Goal: Task Accomplishment & Management: Manage account settings

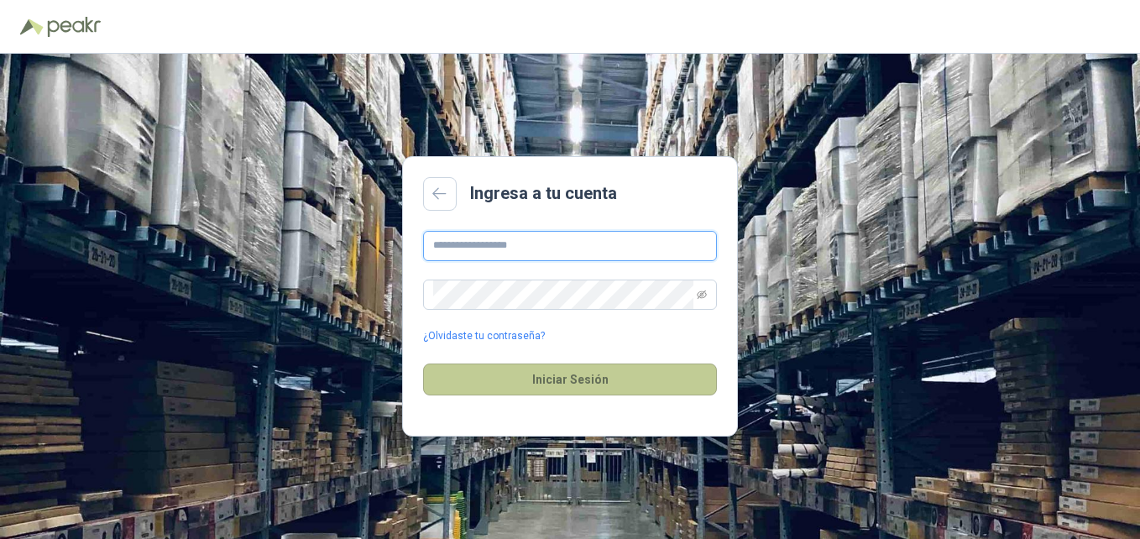
type input "**********"
click at [589, 379] on button "Iniciar Sesión" at bounding box center [570, 380] width 294 height 32
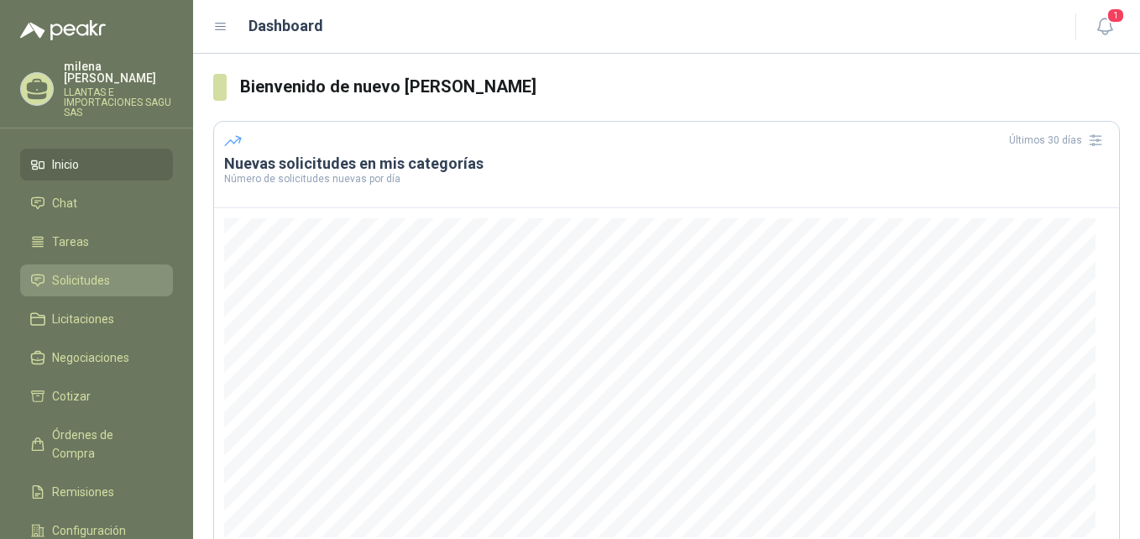
click at [68, 271] on span "Solicitudes" at bounding box center [81, 280] width 58 height 18
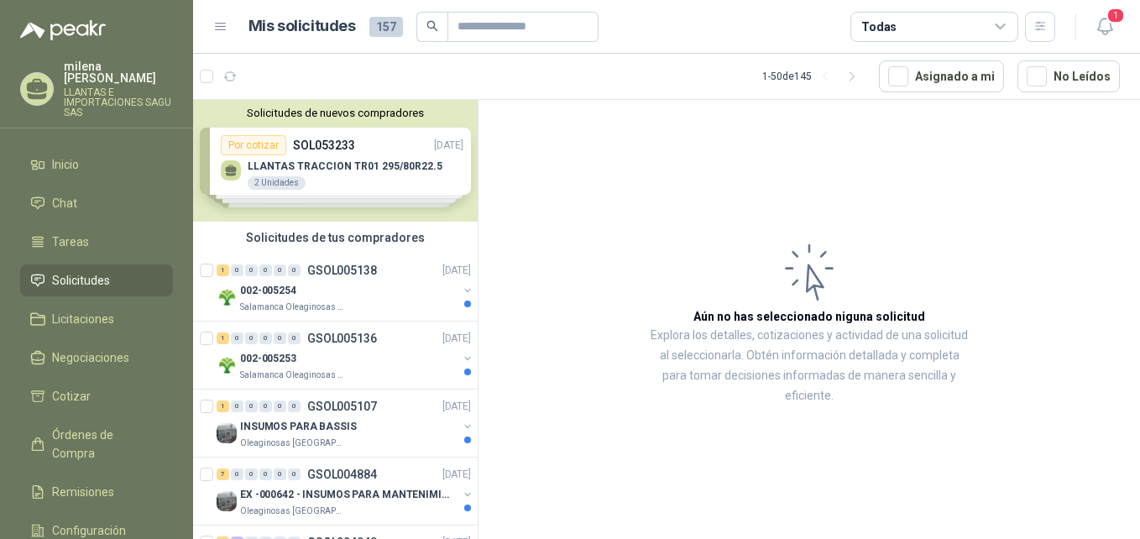
click at [275, 160] on div "Solicitudes de nuevos compradores Por cotizar SOL053233 [DATE] LLANTAS TRACCION…" at bounding box center [335, 161] width 285 height 122
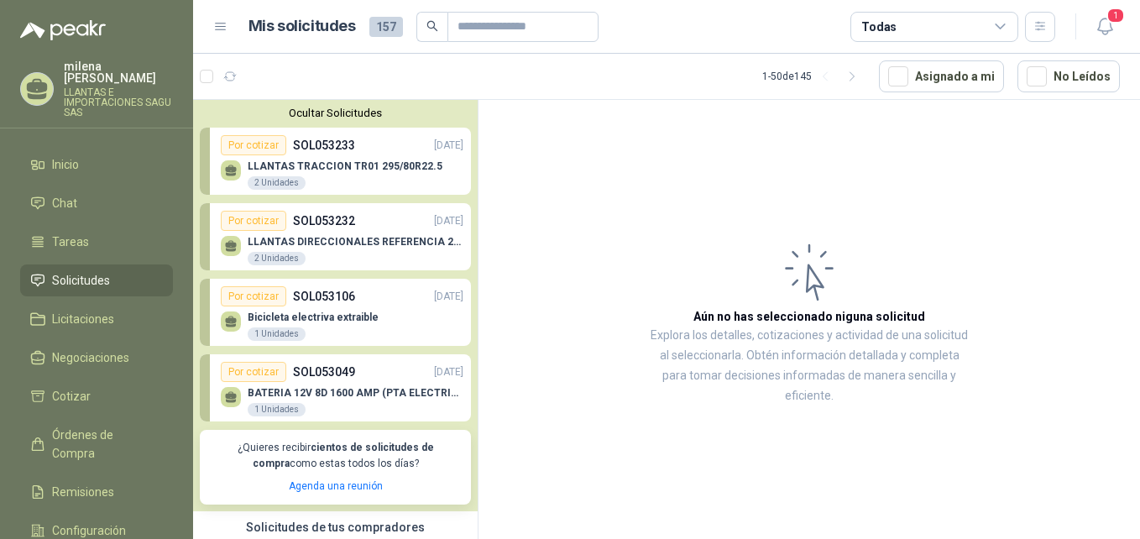
click at [296, 234] on div "LLANTAS DIRECCIONALES REFERENCIA 295/80 R22.5 2 Unidades" at bounding box center [342, 248] width 243 height 35
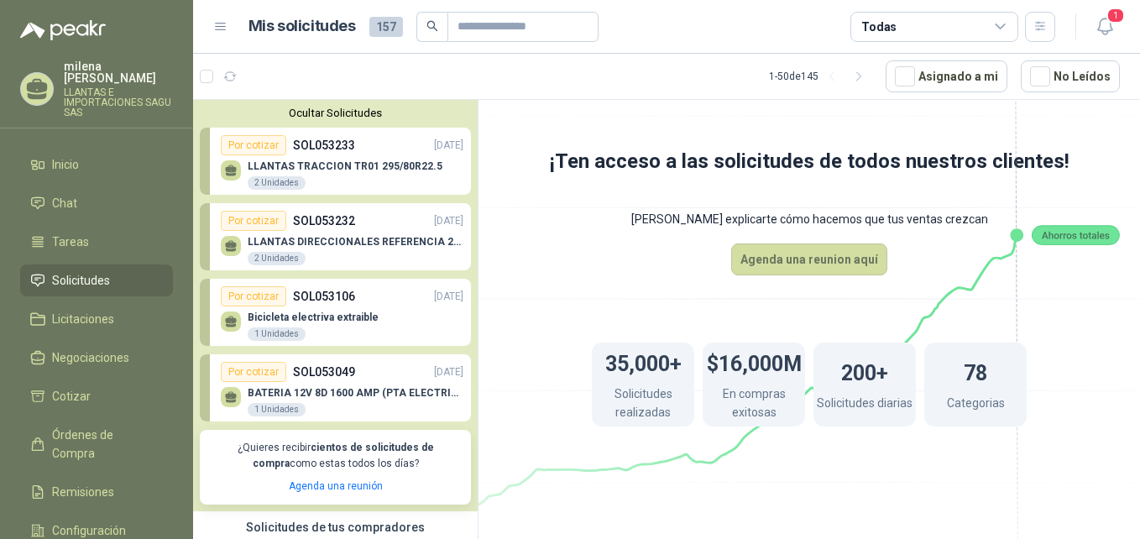
click at [267, 253] on div "2 Unidades" at bounding box center [277, 258] width 58 height 13
click at [233, 218] on div "Por cotizar" at bounding box center [253, 221] width 65 height 20
click at [365, 162] on p "LLANTAS TRACCION TR01 295/80R22.5" at bounding box center [345, 166] width 195 height 12
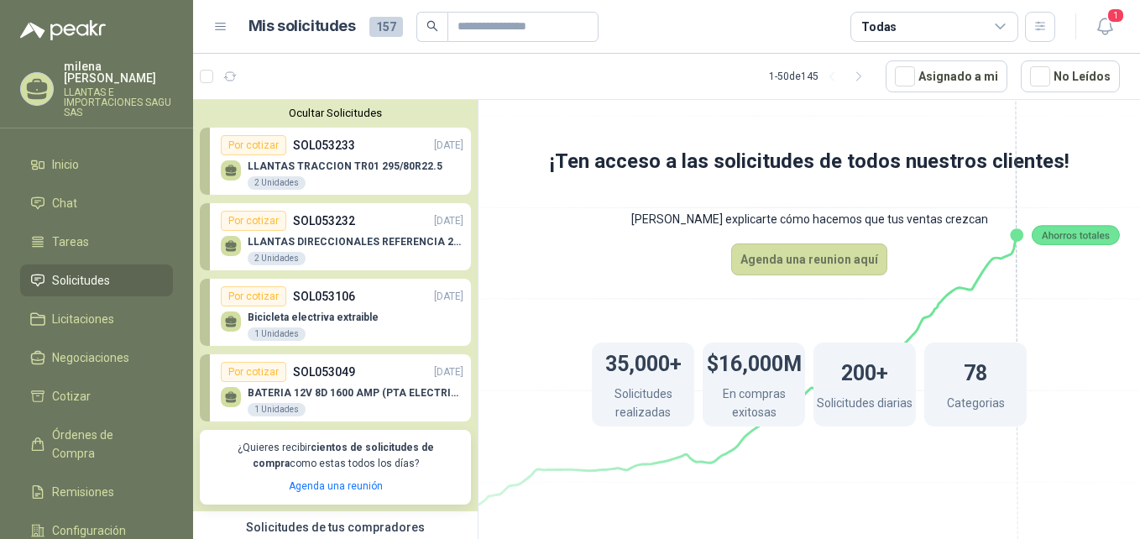
click at [322, 161] on p "LLANTAS TRACCION TR01 295/80R22.5" at bounding box center [345, 166] width 195 height 12
click at [323, 239] on p "LLANTAS DIRECCIONALES REFERENCIA 295/80 R22.5" at bounding box center [356, 242] width 216 height 12
click at [57, 310] on span "Licitaciones" at bounding box center [83, 319] width 62 height 18
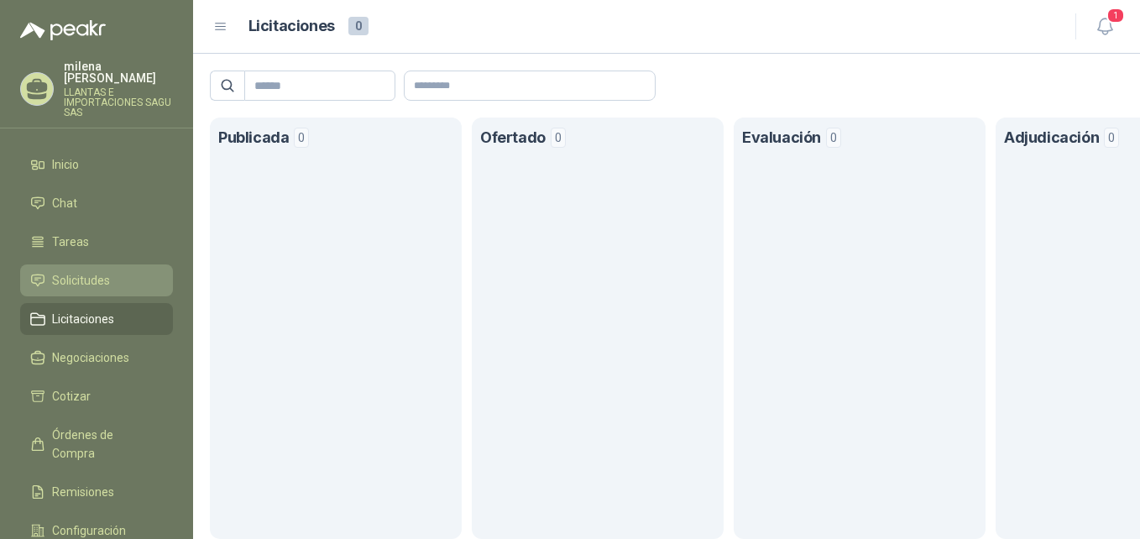
click at [70, 271] on span "Solicitudes" at bounding box center [81, 280] width 58 height 18
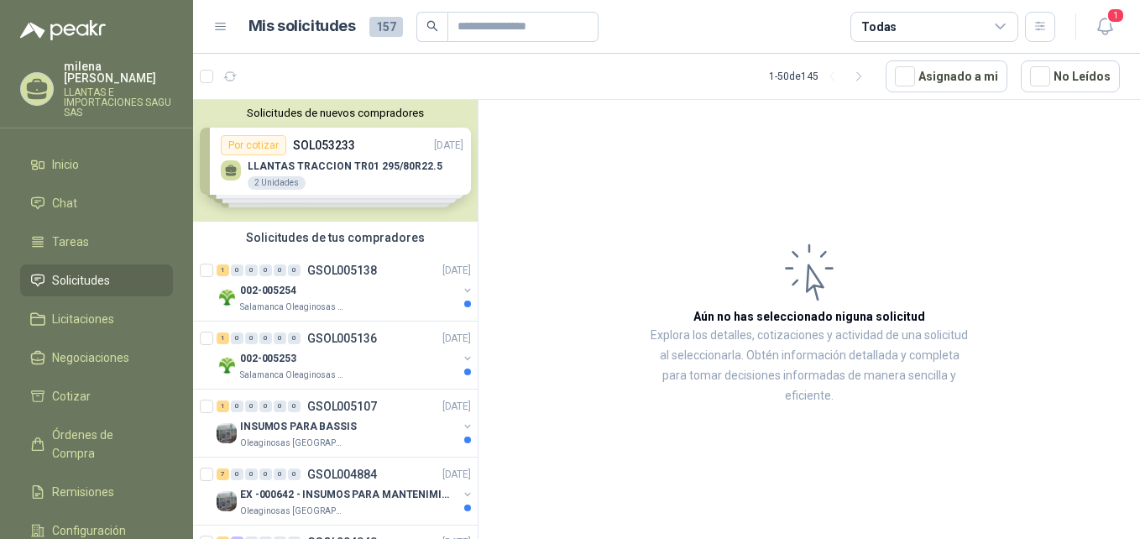
click at [297, 168] on div "Solicitudes de nuevos compradores Por cotizar SOL053233 [DATE] LLANTAS TRACCION…" at bounding box center [335, 161] width 285 height 122
click at [297, 168] on p "LLANTAS TRACCION TR01 295/80R22.5" at bounding box center [345, 166] width 195 height 12
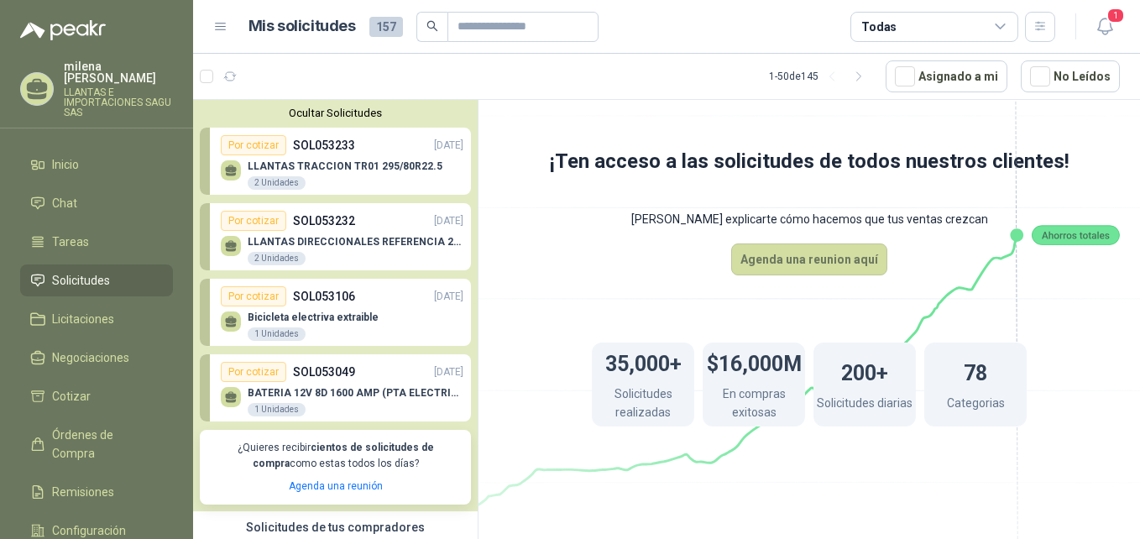
click at [302, 236] on div "LLANTAS DIRECCIONALES REFERENCIA 295/80 R22.5 2 Unidades" at bounding box center [342, 248] width 243 height 35
click at [335, 218] on p "SOL053232" at bounding box center [324, 221] width 62 height 18
click at [81, 380] on link "Cotizar" at bounding box center [96, 396] width 153 height 32
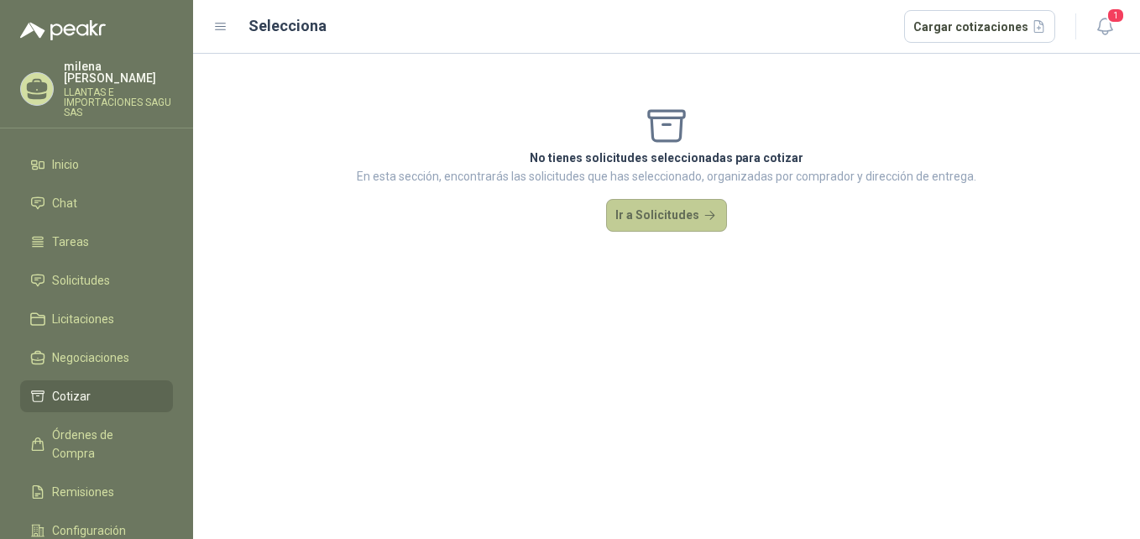
click at [668, 219] on button "Ir a Solicitudes" at bounding box center [666, 216] width 121 height 34
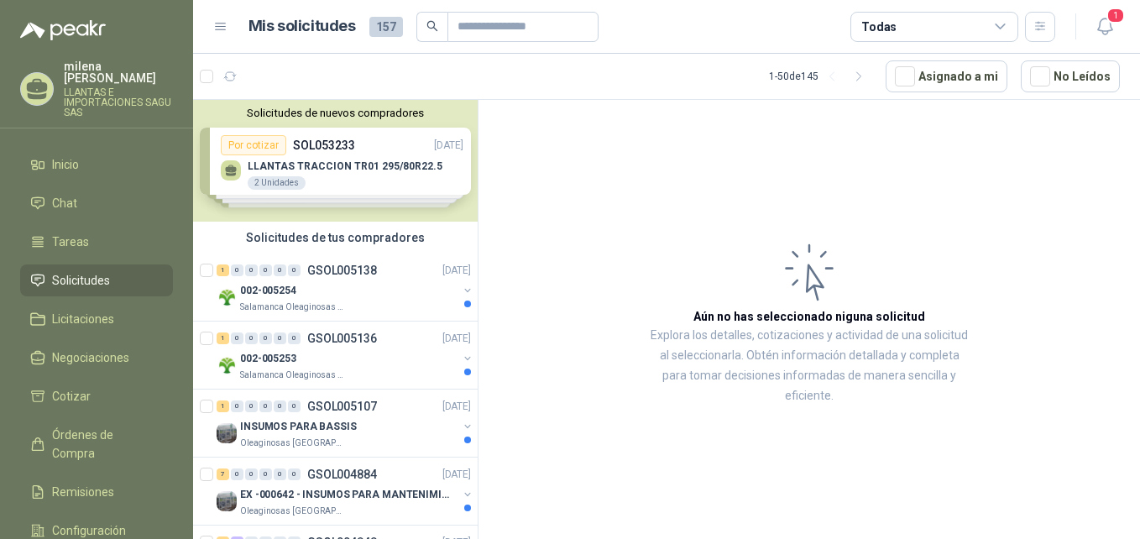
click at [314, 165] on div "Solicitudes de nuevos compradores Por cotizar SOL053233 [DATE] LLANTAS TRACCION…" at bounding box center [335, 161] width 285 height 122
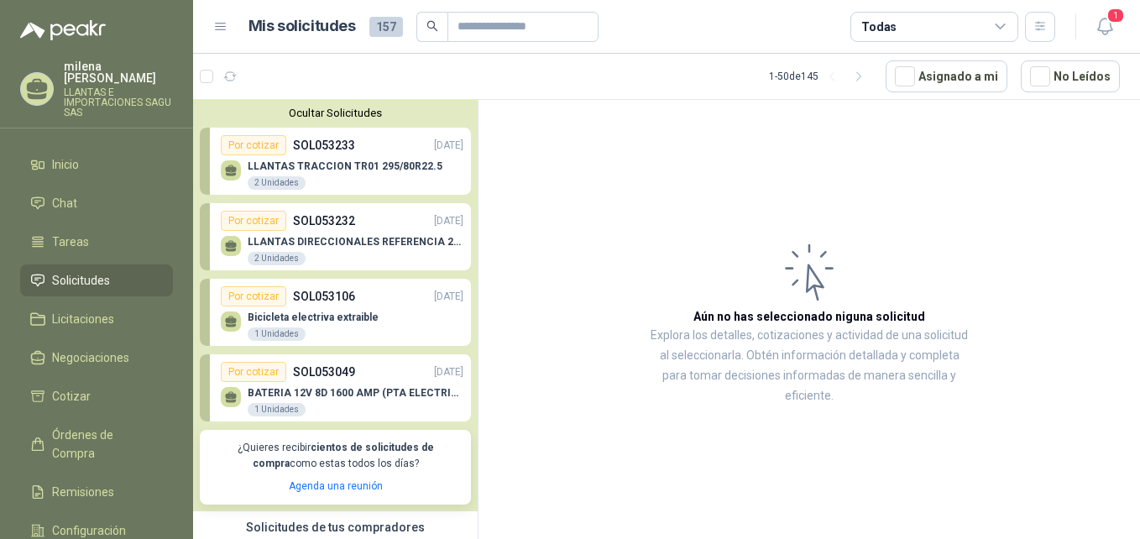
click at [314, 165] on p "LLANTAS TRACCION TR01 295/80R22.5" at bounding box center [345, 166] width 195 height 12
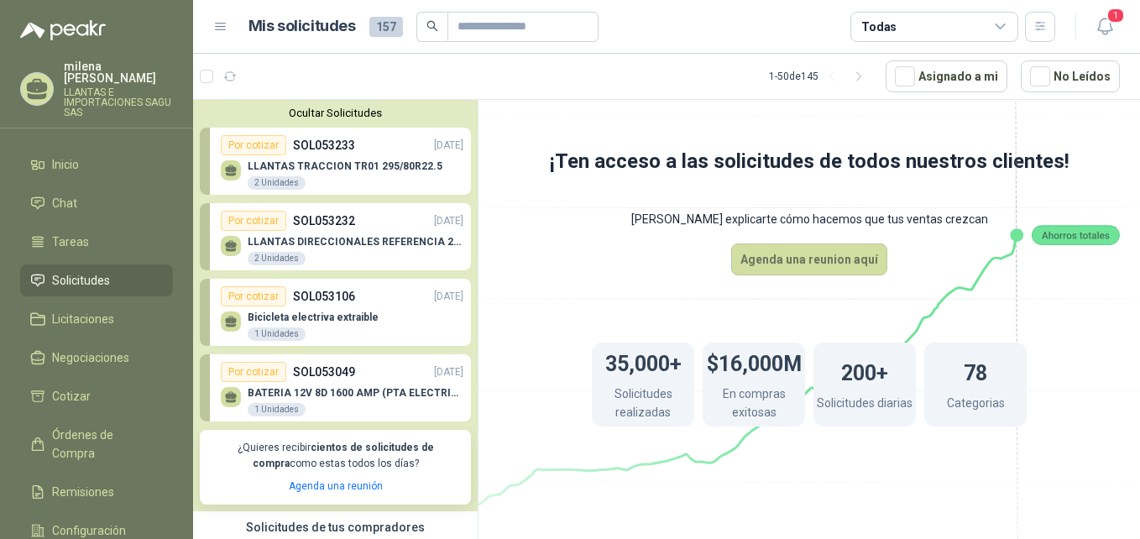
click at [306, 228] on p "SOL053232" at bounding box center [324, 221] width 62 height 18
click at [289, 259] on div "2 Unidades" at bounding box center [277, 258] width 58 height 13
click at [392, 225] on div "Por cotizar SOL053232 25/08/25" at bounding box center [342, 221] width 243 height 20
click at [388, 130] on link "Por cotizar SOL053233 [DATE] LLANTAS TRACCION TR01 295/80R22.5 2 Unidades" at bounding box center [335, 161] width 271 height 67
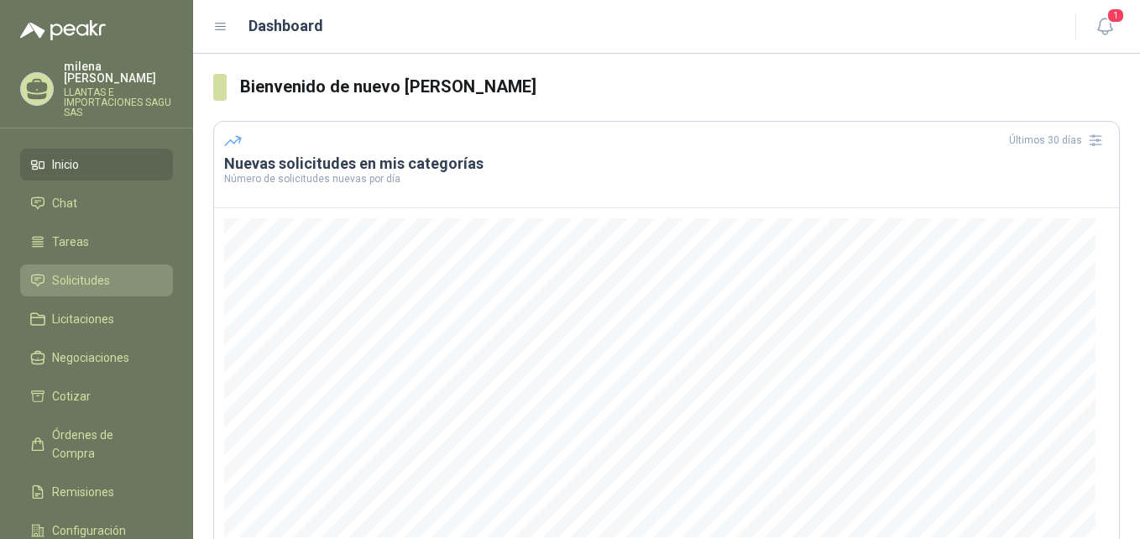
click at [65, 271] on span "Solicitudes" at bounding box center [81, 280] width 58 height 18
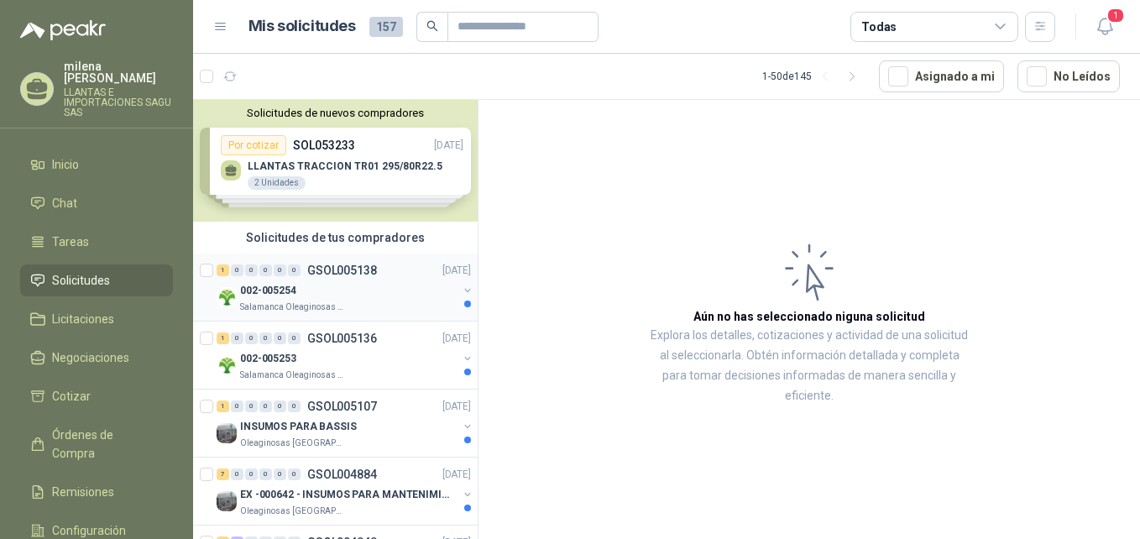
click at [317, 281] on div "002-005254" at bounding box center [348, 290] width 217 height 20
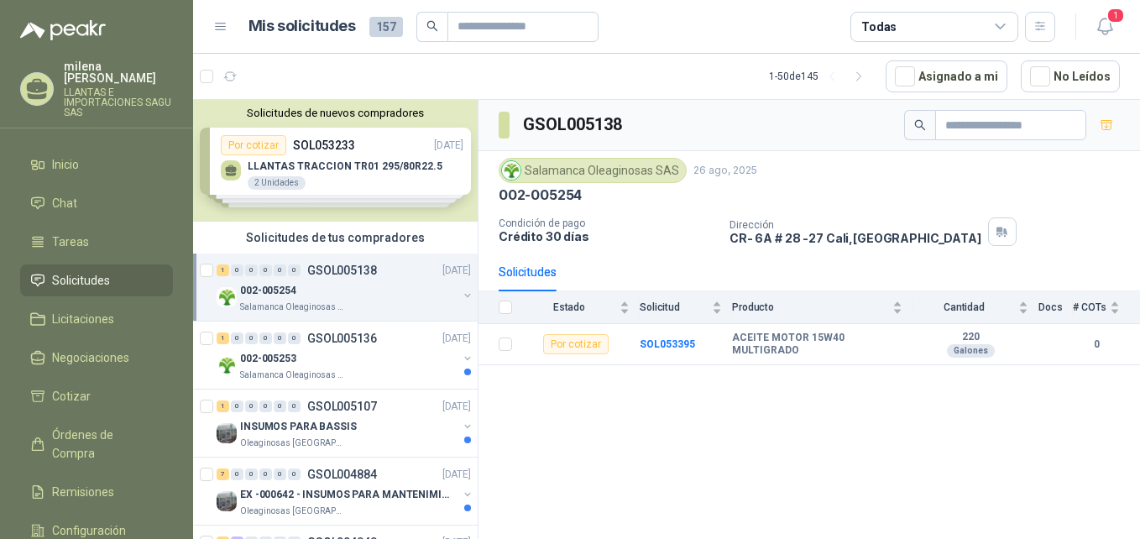
click at [297, 170] on div "Solicitudes de nuevos compradores Por cotizar SOL053233 [DATE] LLANTAS TRACCION…" at bounding box center [335, 161] width 285 height 122
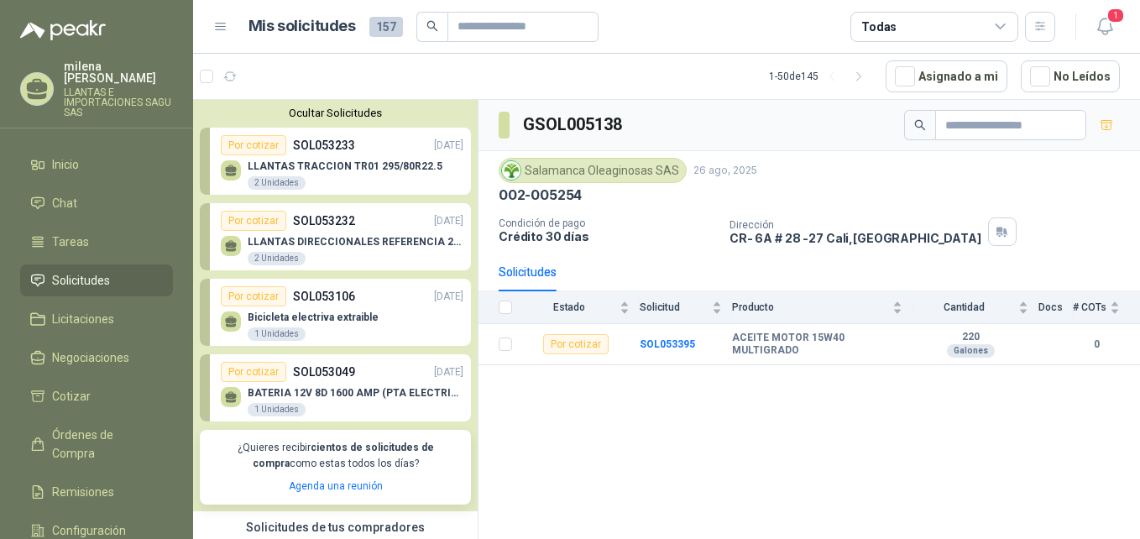
click at [281, 248] on p "LLANTAS DIRECCIONALES REFERENCIA 295/80 R22.5" at bounding box center [356, 242] width 216 height 12
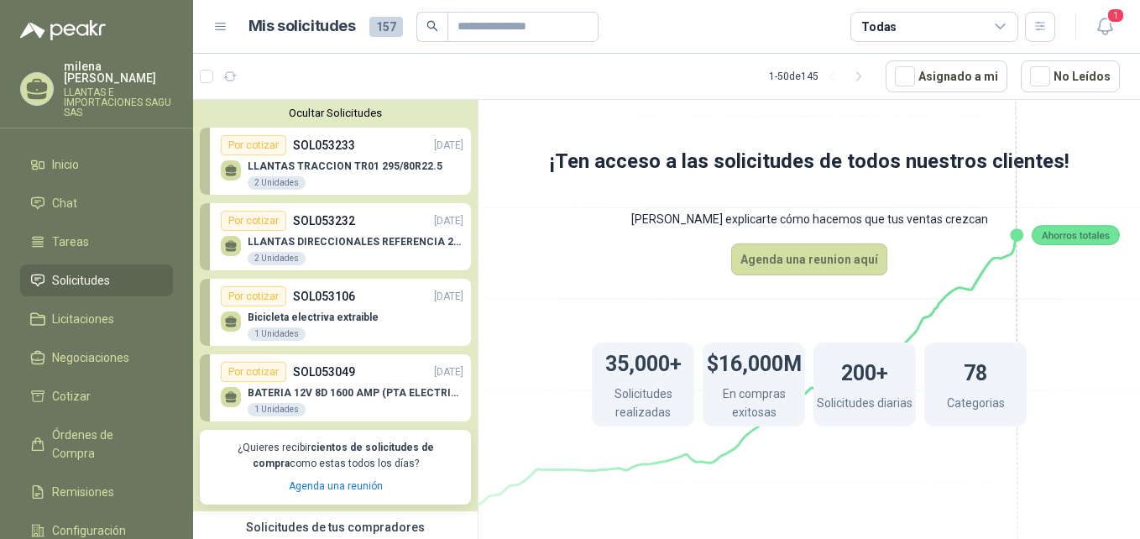
click at [283, 172] on p "LLANTAS TRACCION TR01 295/80R22.5" at bounding box center [345, 166] width 195 height 12
click at [282, 402] on div "BATERIA 12V 8D 1600 AMP (PTA ELECTRICA) 1 Unidades" at bounding box center [356, 402] width 216 height 30
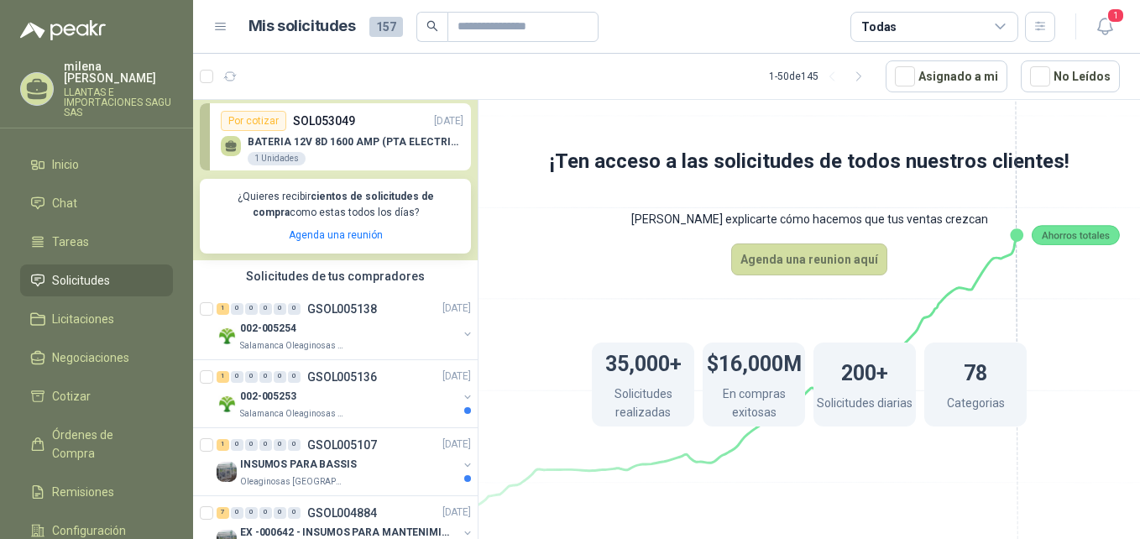
scroll to position [252, 0]
click at [282, 397] on p "002-005253" at bounding box center [268, 396] width 56 height 16
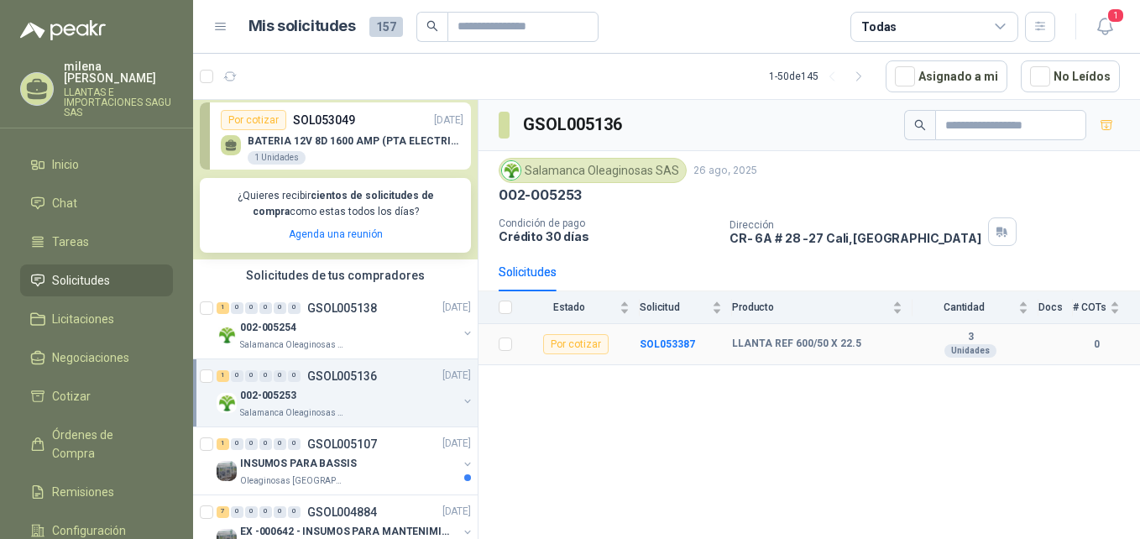
click at [571, 346] on div "Por cotizar" at bounding box center [575, 344] width 65 height 20
click at [666, 343] on b "SOL053387" at bounding box center [667, 344] width 55 height 12
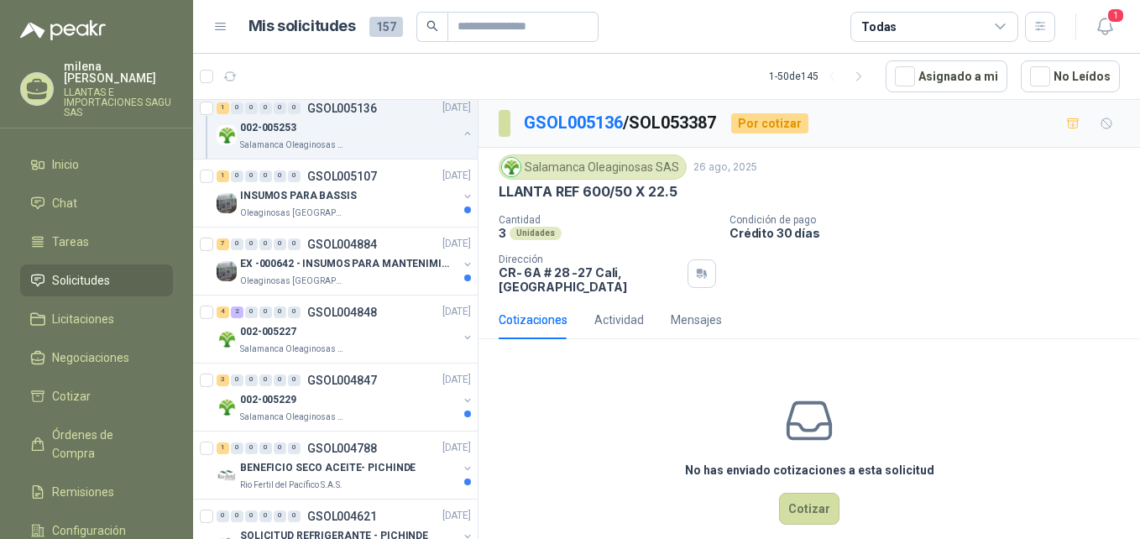
click at [62, 86] on div "[PERSON_NAME] LLANTAS E IMPORTACIONES SAGU SAS" at bounding box center [96, 88] width 153 height 57
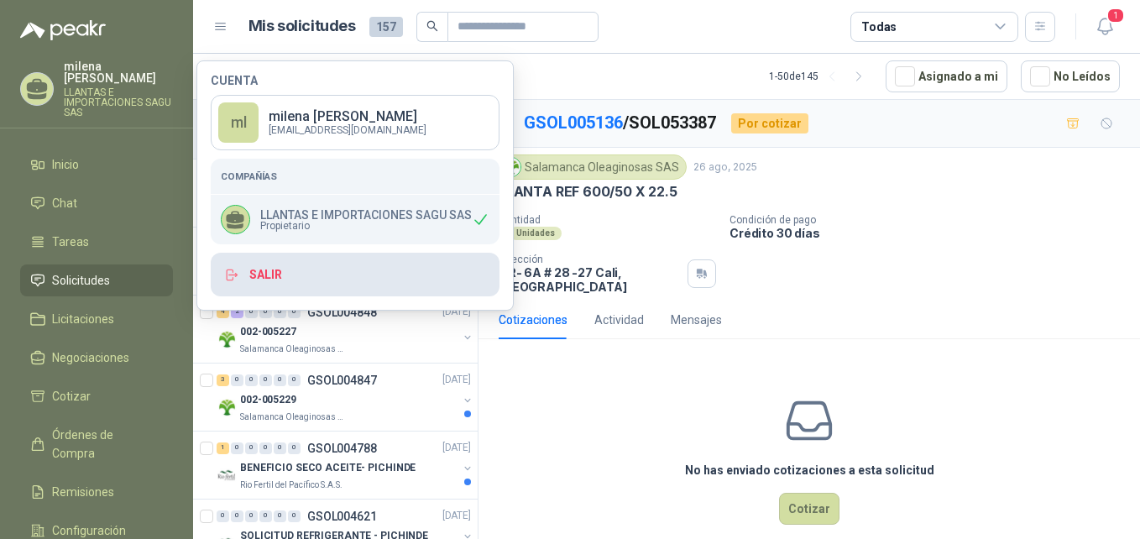
click at [263, 278] on button "Salir" at bounding box center [355, 275] width 289 height 44
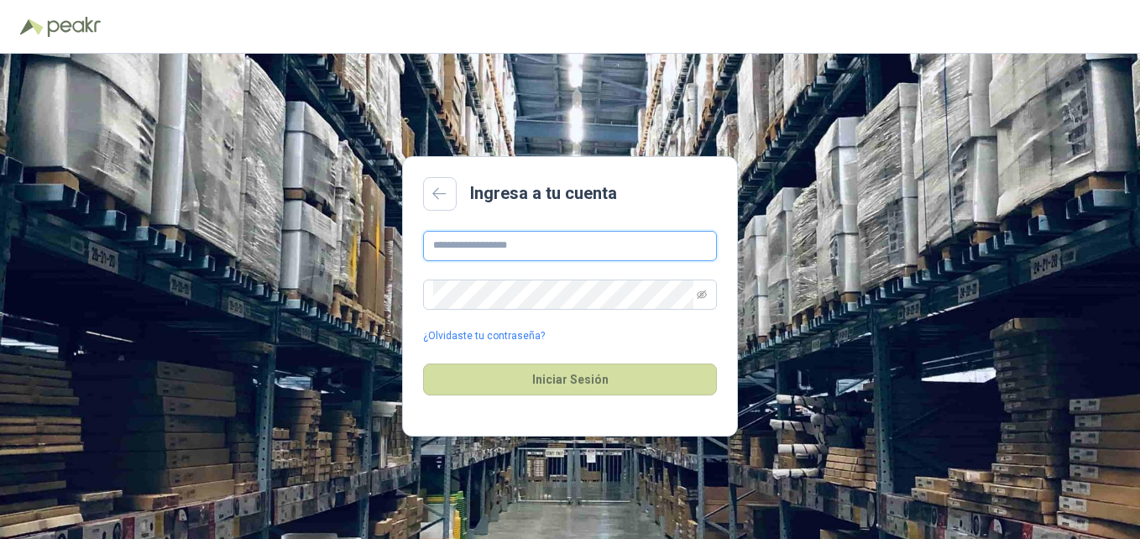
type input "**********"
